Goal: Task Accomplishment & Management: Manage account settings

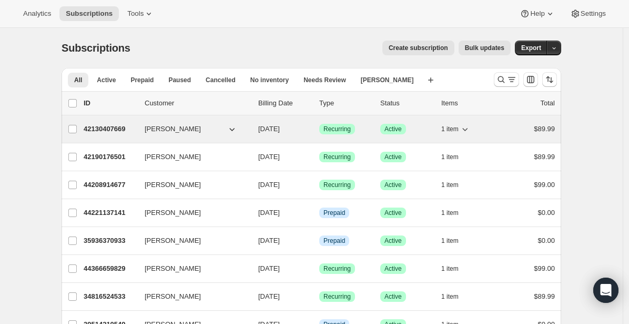
click at [113, 126] on p "42130407669" at bounding box center [110, 129] width 53 height 11
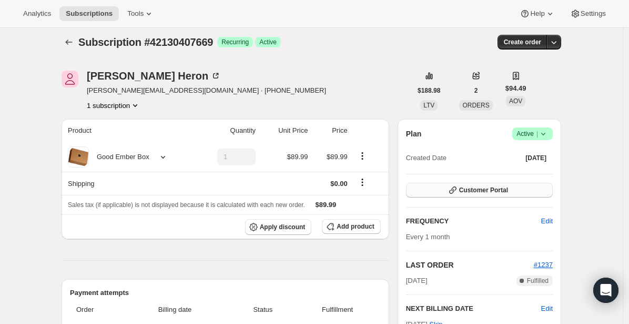
scroll to position [177, 0]
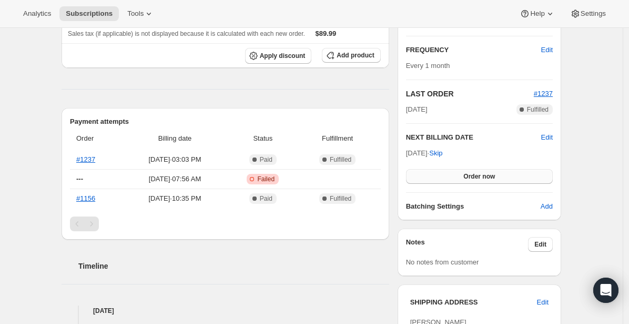
click at [476, 178] on span "Order now" at bounding box center [480, 176] width 32 height 8
click at [476, 178] on span "Click to confirm" at bounding box center [480, 176] width 48 height 8
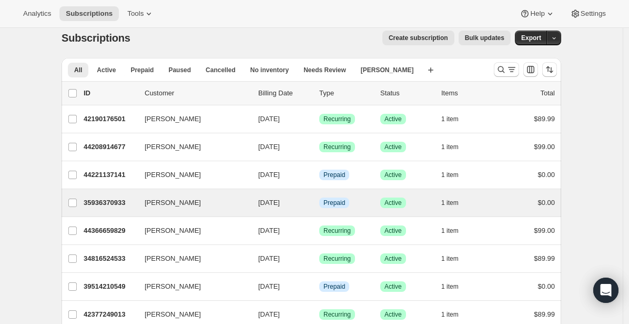
scroll to position [11, 0]
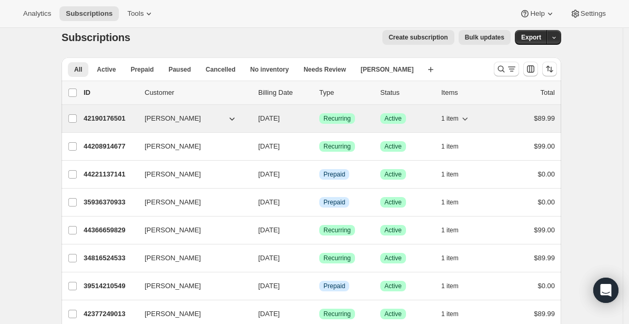
click at [107, 117] on p "42190176501" at bounding box center [110, 118] width 53 height 11
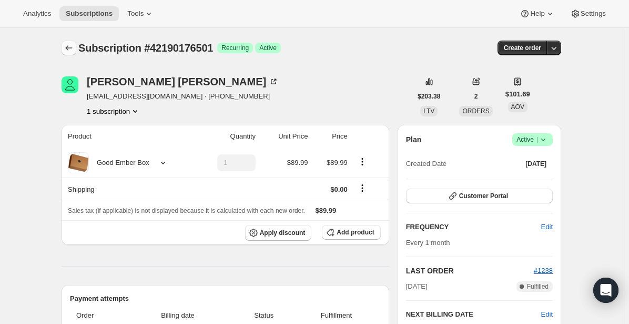
click at [70, 44] on icon "Subscriptions" at bounding box center [69, 48] width 11 height 11
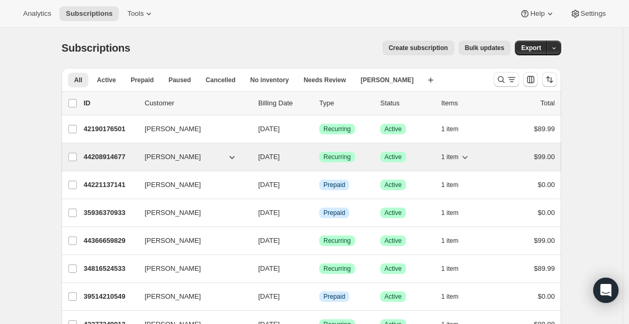
click at [103, 157] on p "44208914677" at bounding box center [110, 157] width 53 height 11
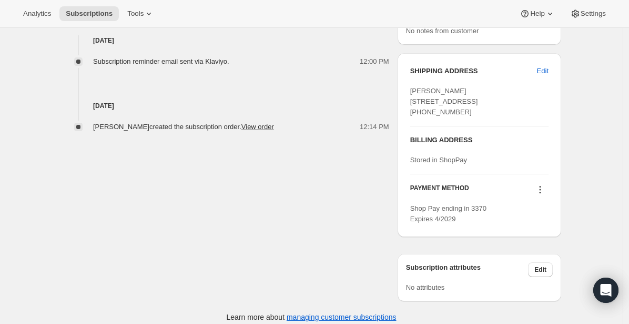
scroll to position [437, 0]
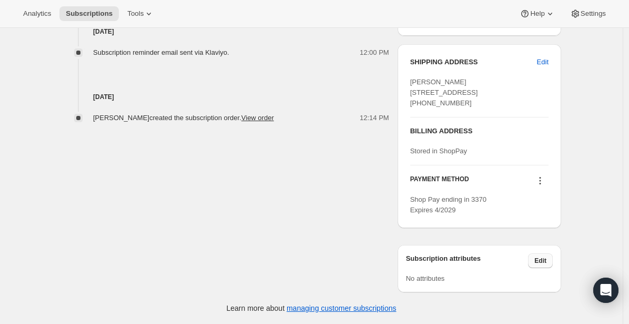
click at [544, 258] on span "Edit" at bounding box center [541, 260] width 12 height 8
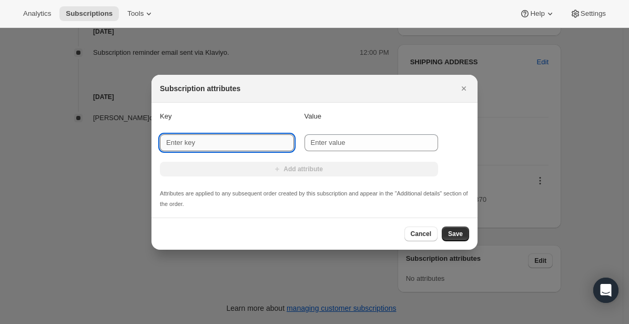
click at [267, 144] on input "New key" at bounding box center [227, 142] width 134 height 17
type input "Language"
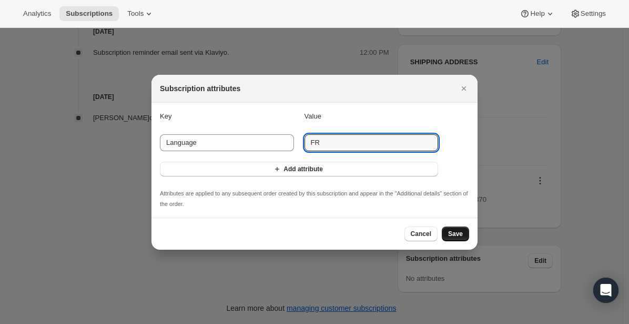
type input "FR"
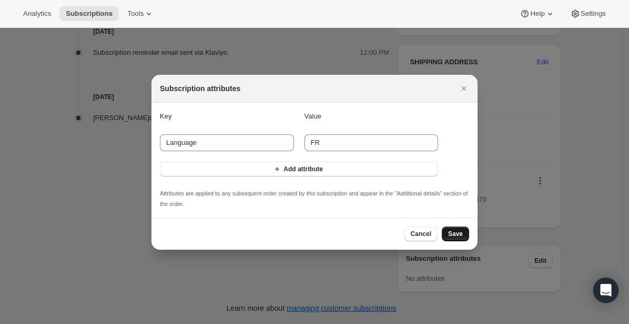
click at [455, 237] on span "Save" at bounding box center [455, 233] width 15 height 8
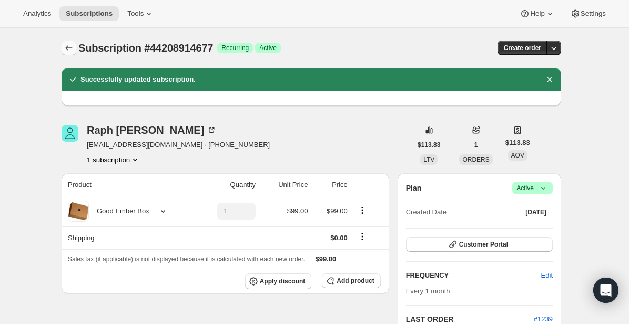
click at [70, 50] on icon "Subscriptions" at bounding box center [69, 48] width 11 height 11
